Goal: Transaction & Acquisition: Purchase product/service

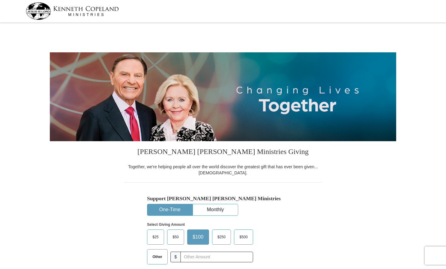
select select "MA"
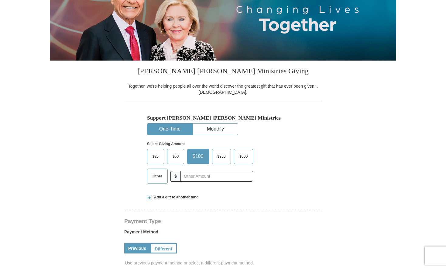
scroll to position [91, 0]
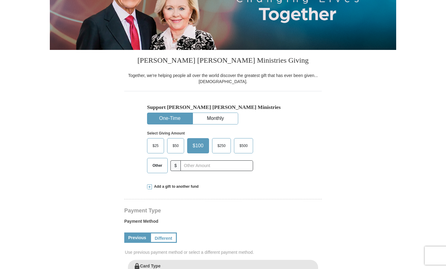
click at [175, 147] on span "$50" at bounding box center [176, 145] width 12 height 9
click at [0, 0] on input "$50" at bounding box center [0, 0] width 0 height 0
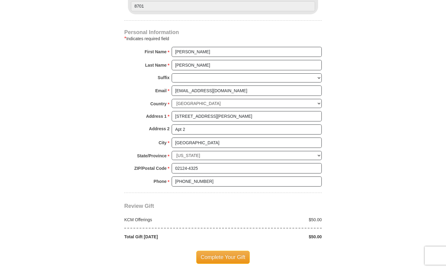
scroll to position [425, 0]
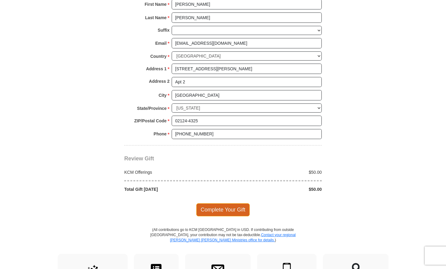
click at [224, 208] on span "Complete Your Gift" at bounding box center [223, 209] width 54 height 13
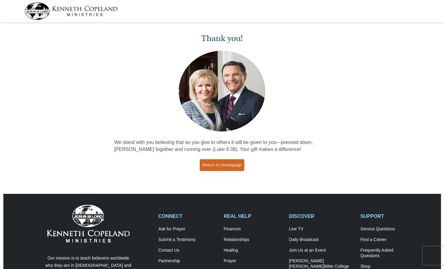
click at [222, 167] on link "Return to Homepage" at bounding box center [222, 165] width 45 height 12
